Goal: Check status: Check status

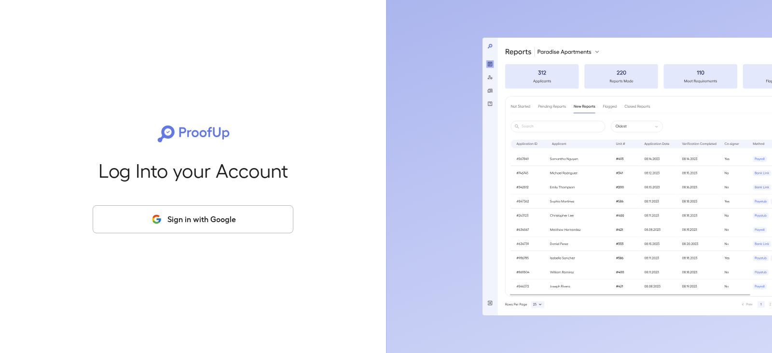
drag, startPoint x: 220, startPoint y: 213, endPoint x: 277, endPoint y: 203, distance: 58.7
click at [219, 210] on button "Sign in with Google" at bounding box center [193, 219] width 201 height 28
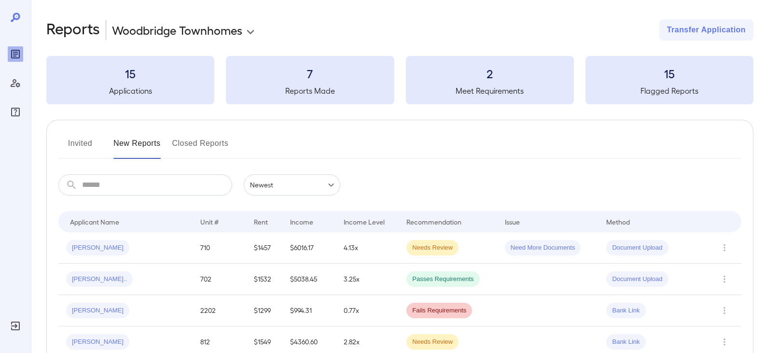
click at [90, 144] on button "Invited" at bounding box center [79, 147] width 43 height 23
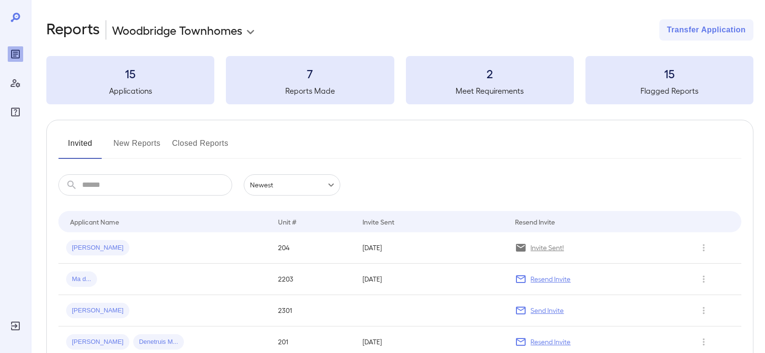
drag, startPoint x: 99, startPoint y: 250, endPoint x: 104, endPoint y: 245, distance: 6.5
click at [100, 247] on span "[PERSON_NAME]" at bounding box center [97, 247] width 63 height 9
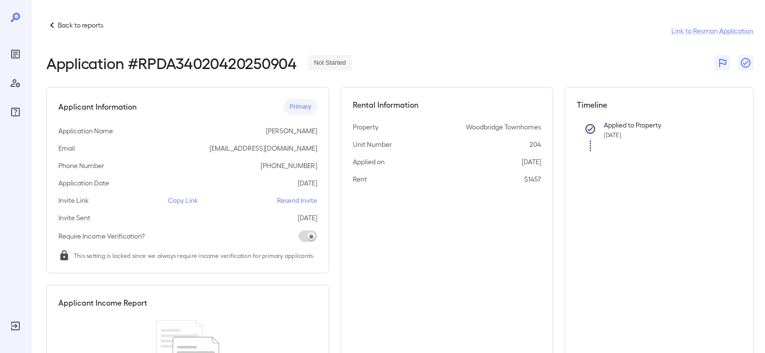
click at [50, 23] on icon at bounding box center [52, 25] width 12 height 12
